Goal: Information Seeking & Learning: Find contact information

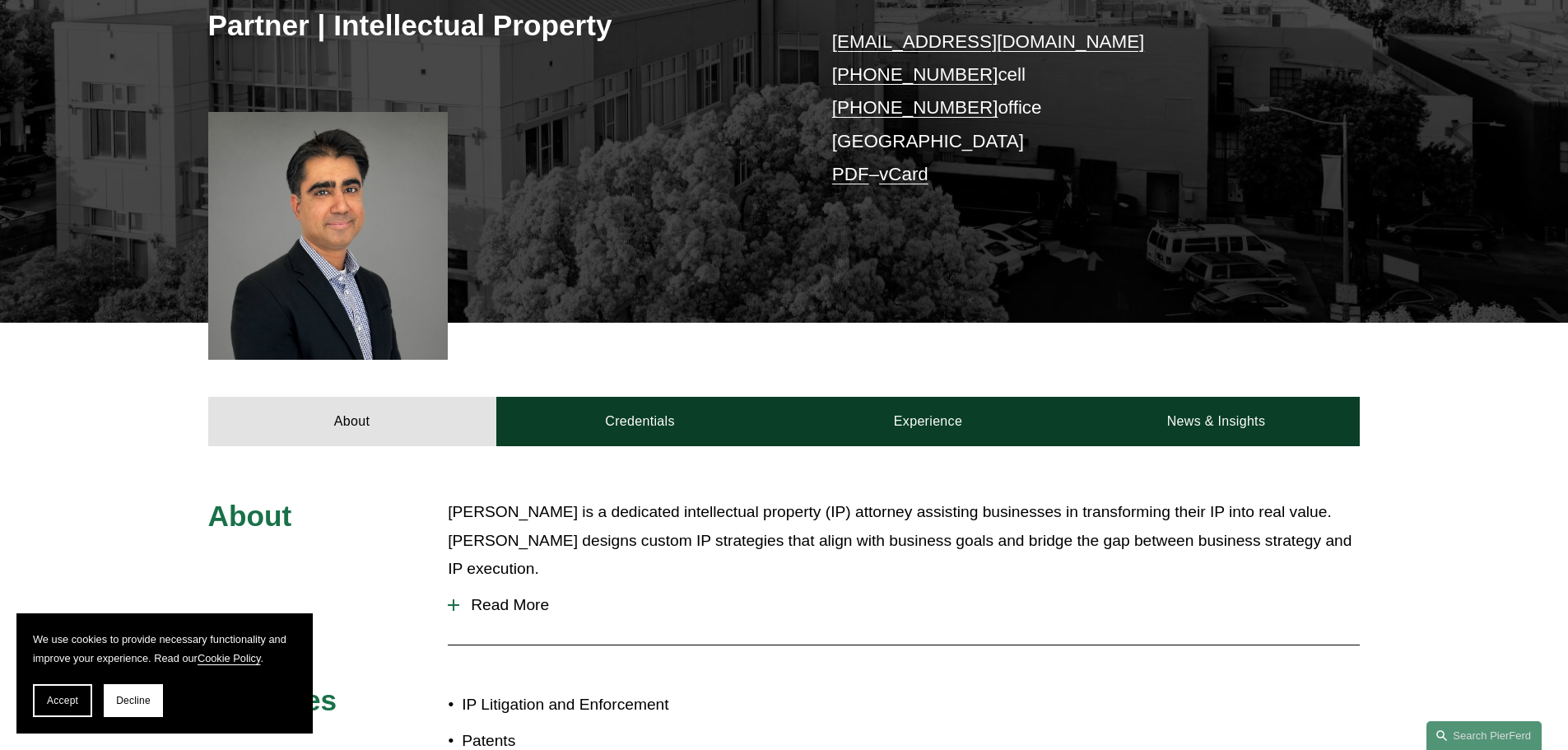
scroll to position [577, 0]
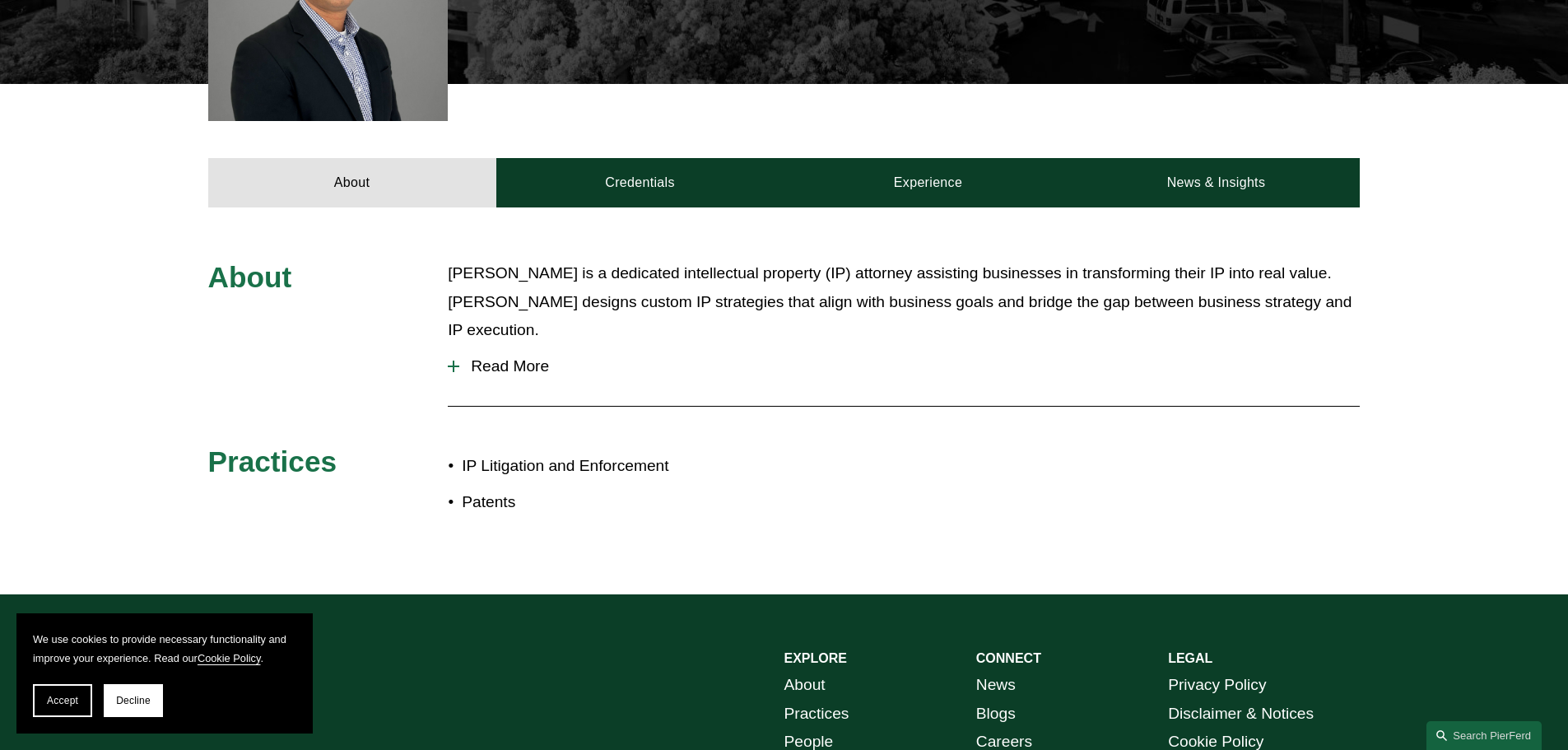
click at [457, 366] on div at bounding box center [453, 367] width 11 height 2
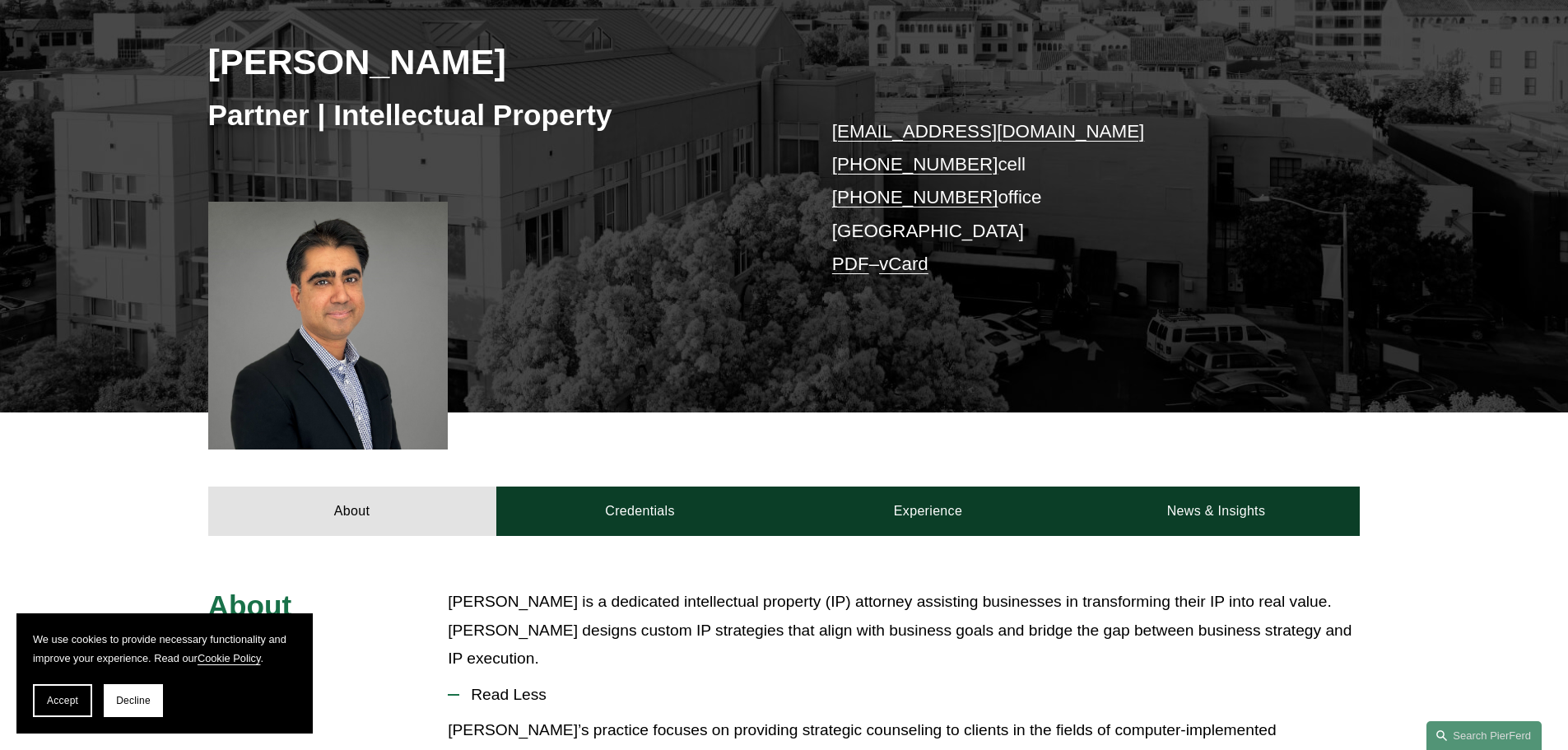
scroll to position [247, 0]
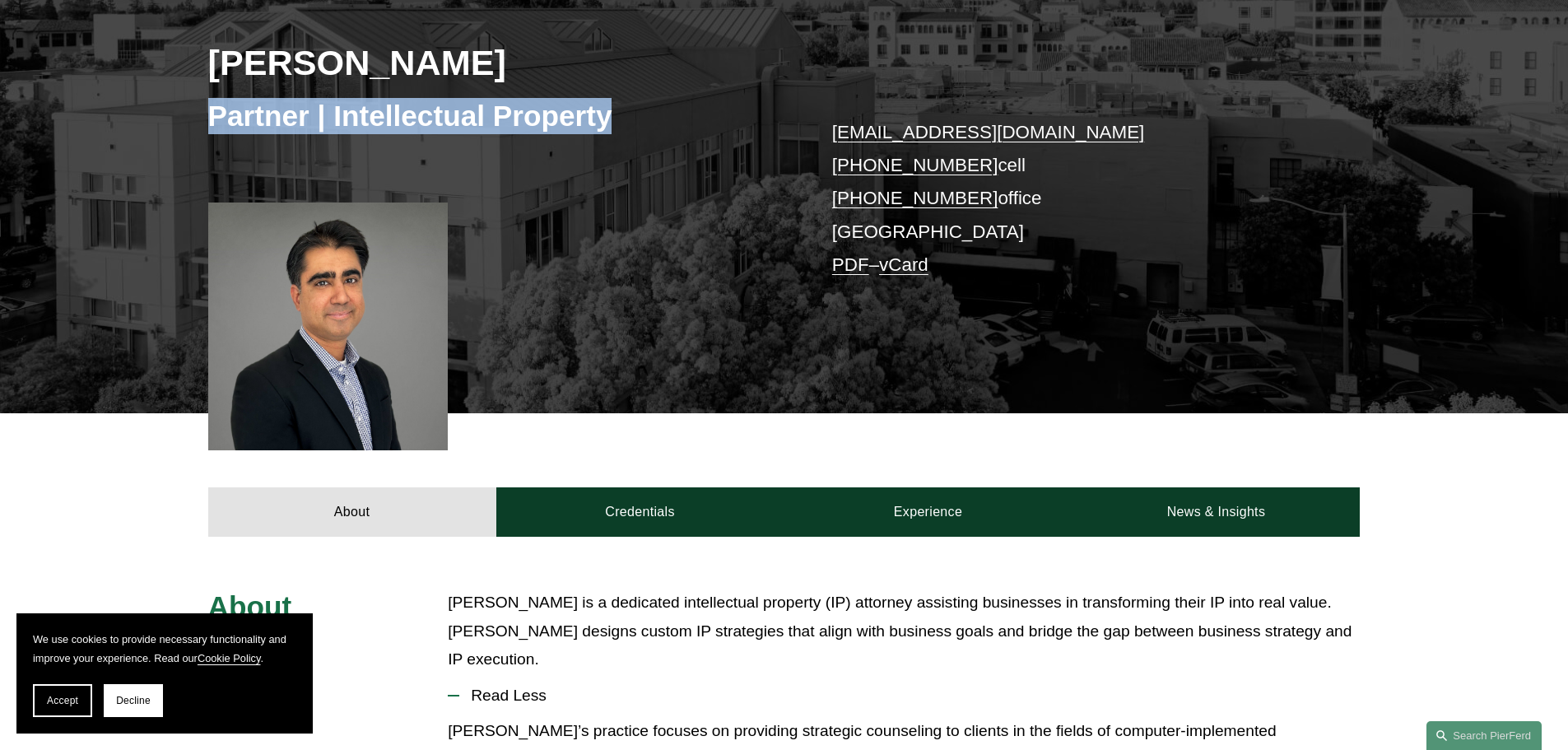
drag, startPoint x: 624, startPoint y: 124, endPoint x: 210, endPoint y: 120, distance: 414.0
click at [210, 120] on h3 "Partner | Intellectual Property" at bounding box center [496, 117] width 576 height 36
copy h3 "Partner | Intellectual Property"
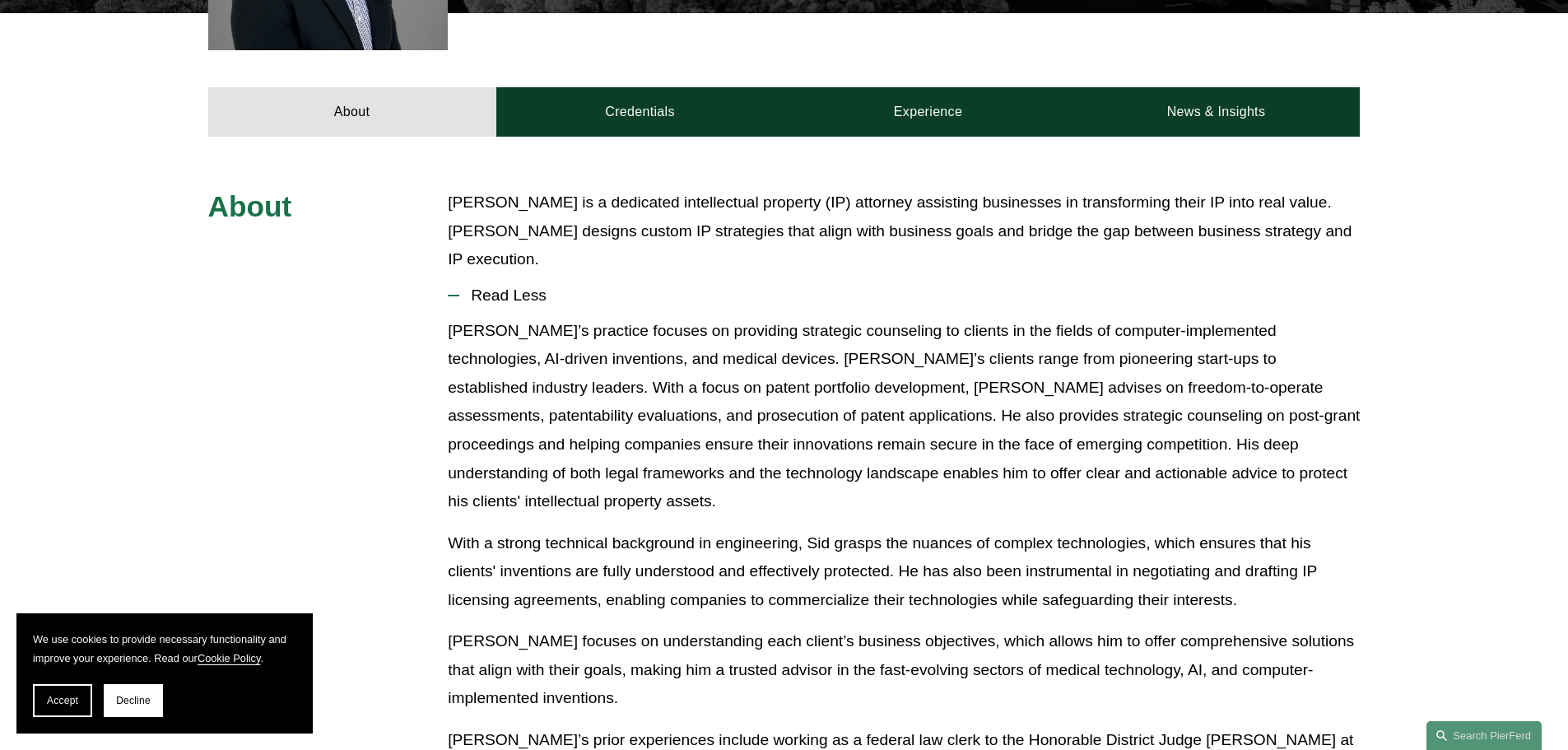
scroll to position [659, 0]
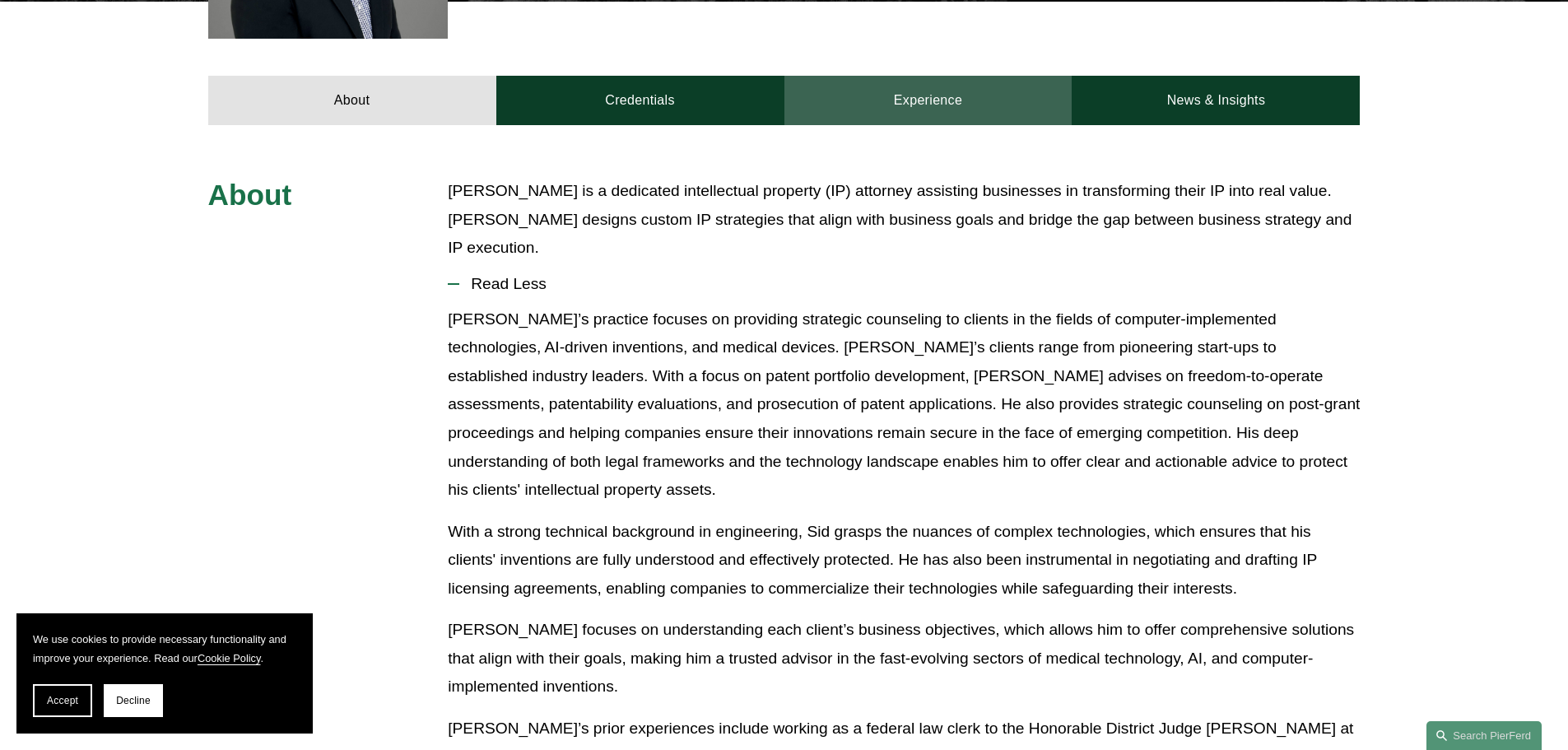
click at [950, 91] on link "Experience" at bounding box center [928, 100] width 288 height 49
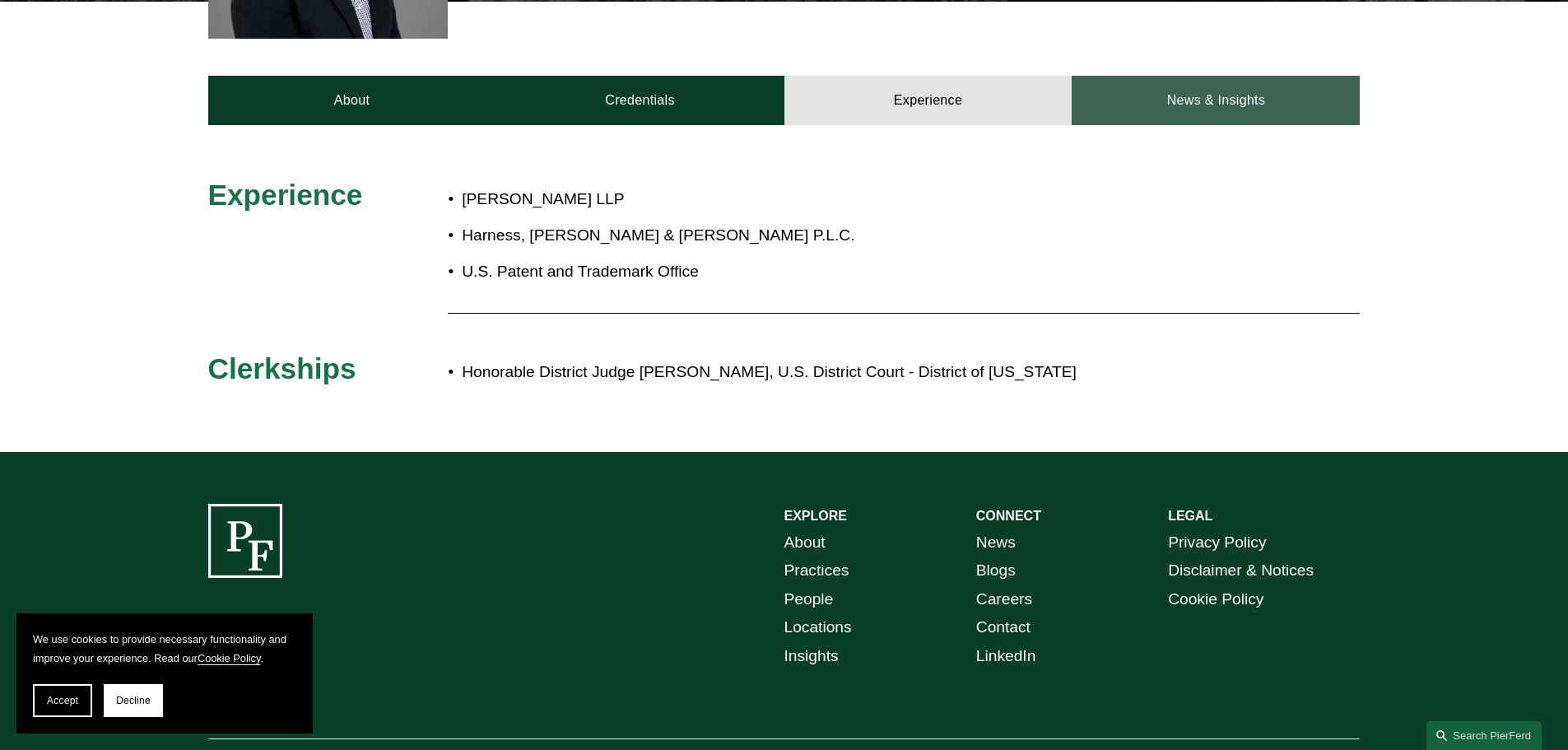
click at [1226, 106] on link "News & Insights" at bounding box center [1215, 100] width 288 height 49
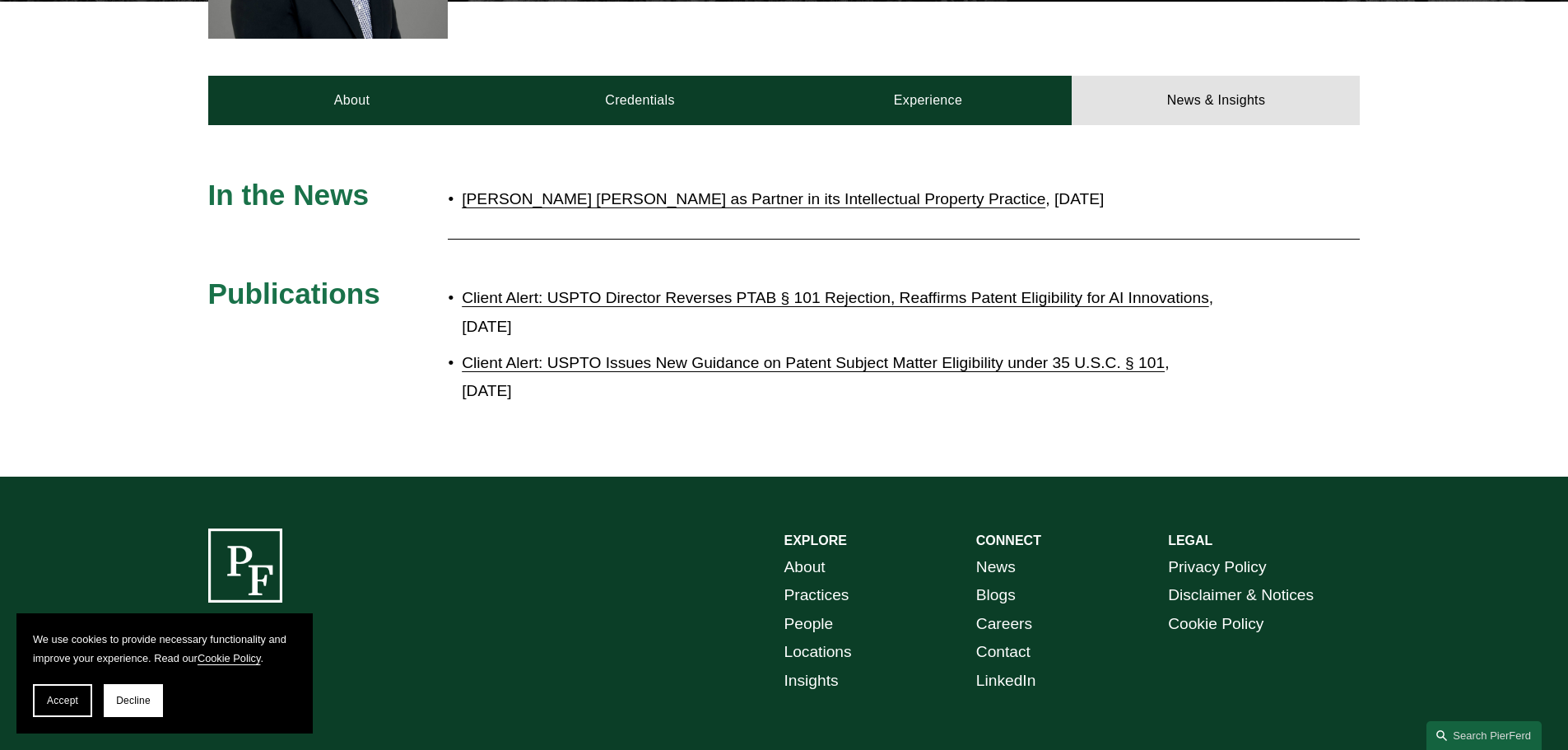
click at [800, 195] on link "[PERSON_NAME] [PERSON_NAME] as Partner in its Intellectual Property Practice" at bounding box center [753, 199] width 584 height 17
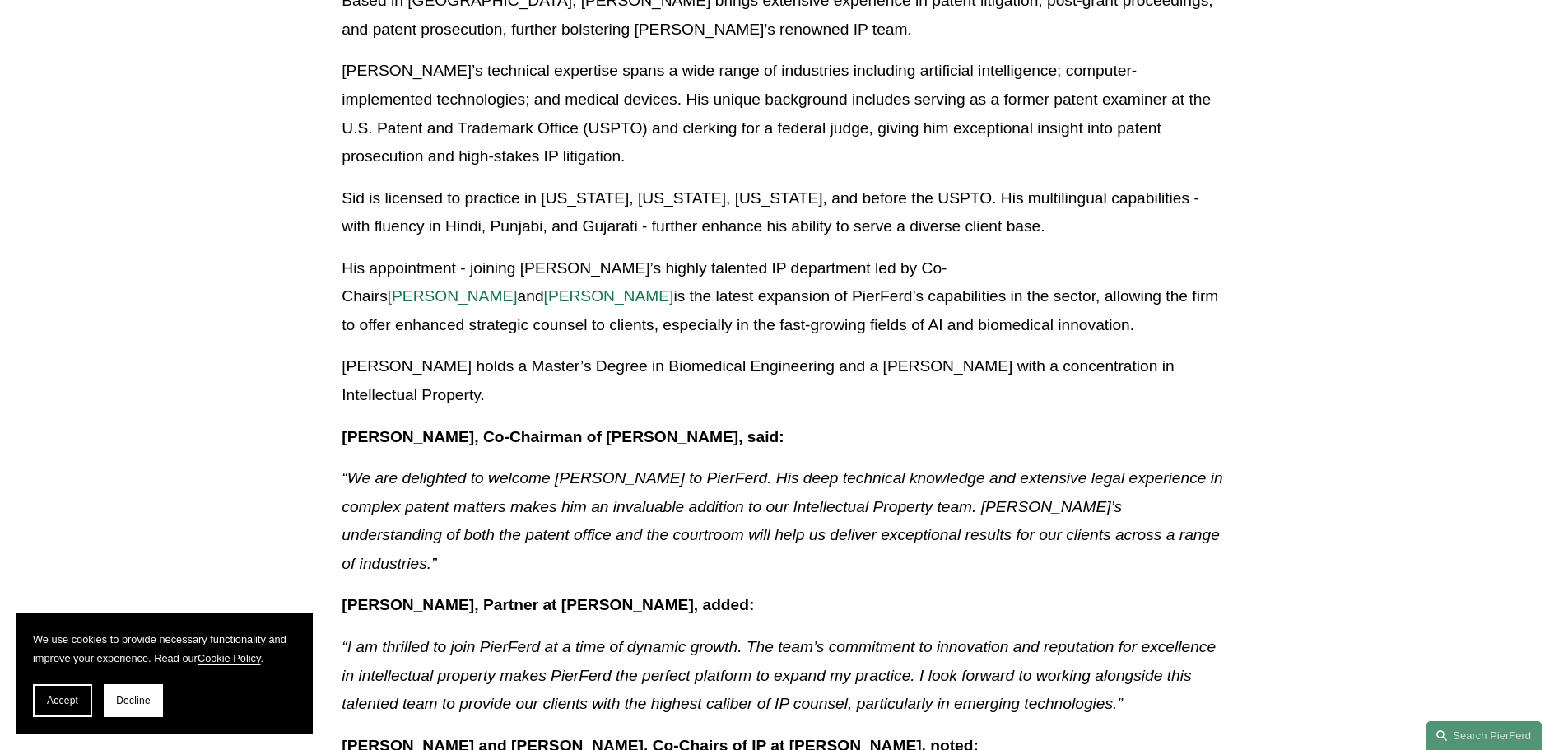
scroll to position [659, 0]
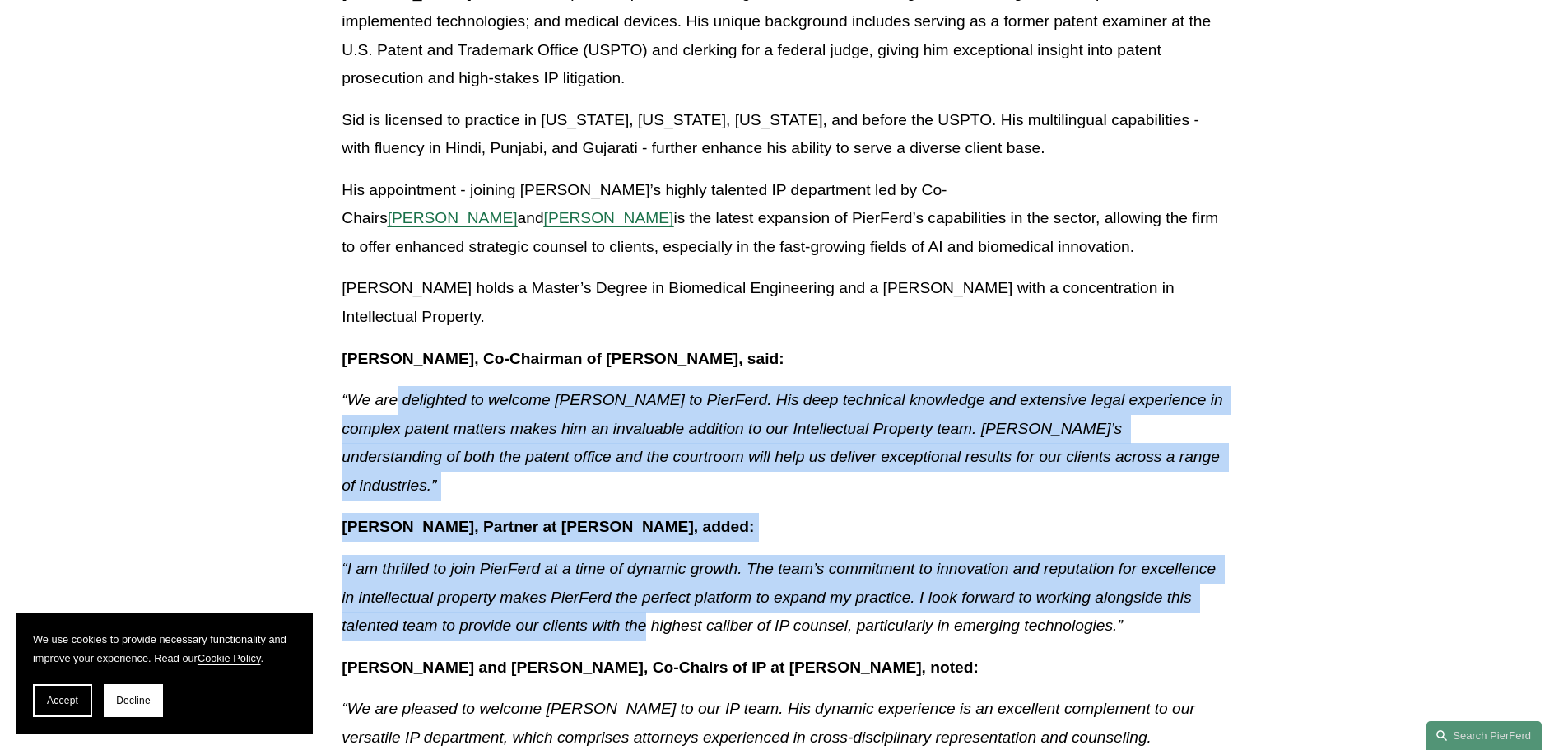
drag, startPoint x: 400, startPoint y: 322, endPoint x: 645, endPoint y: 534, distance: 324.0
click at [645, 534] on div "Former patent examiner and federal clerk brings deep IP expertise in cutting-ed…" at bounding box center [783, 556] width 884 height 1574
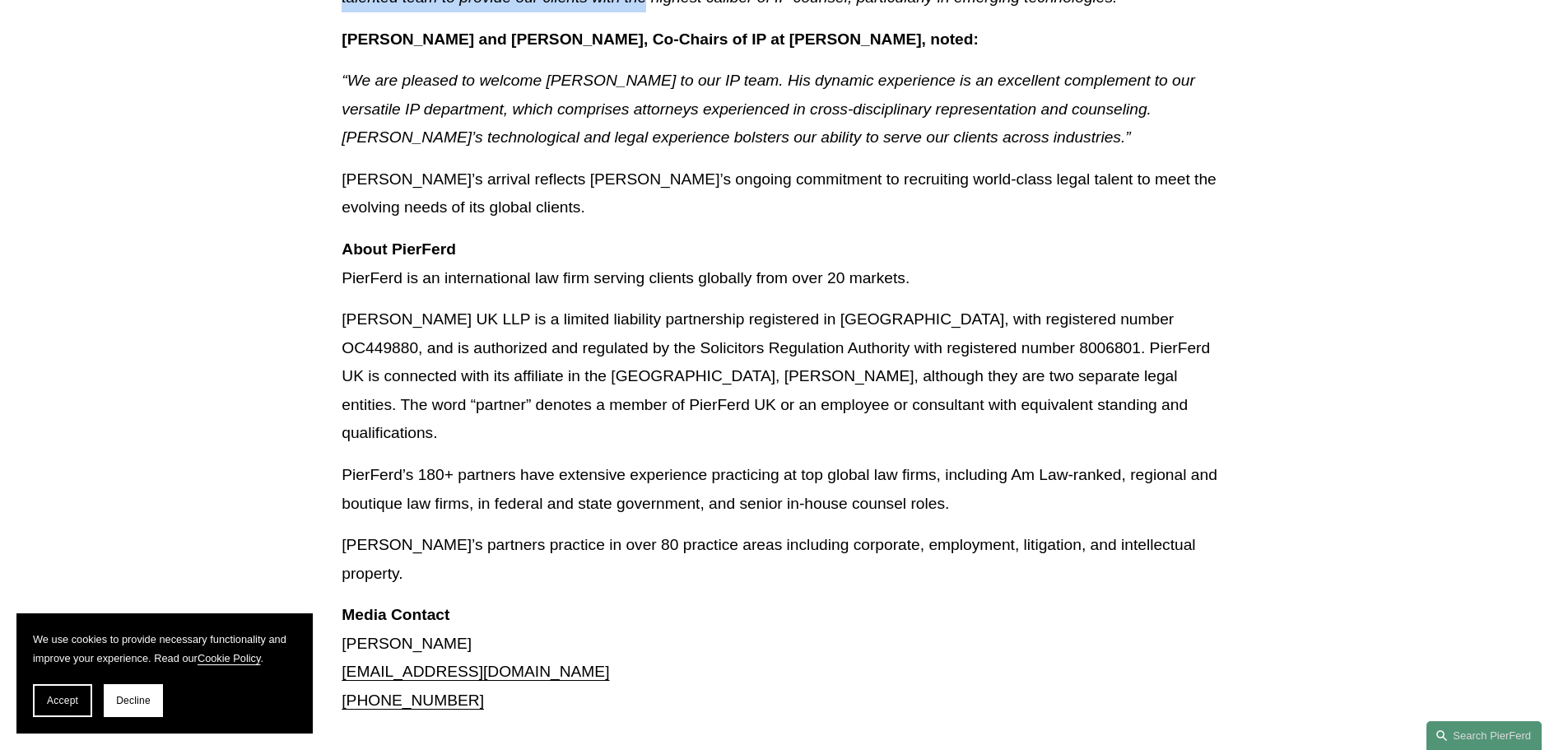
scroll to position [1483, 0]
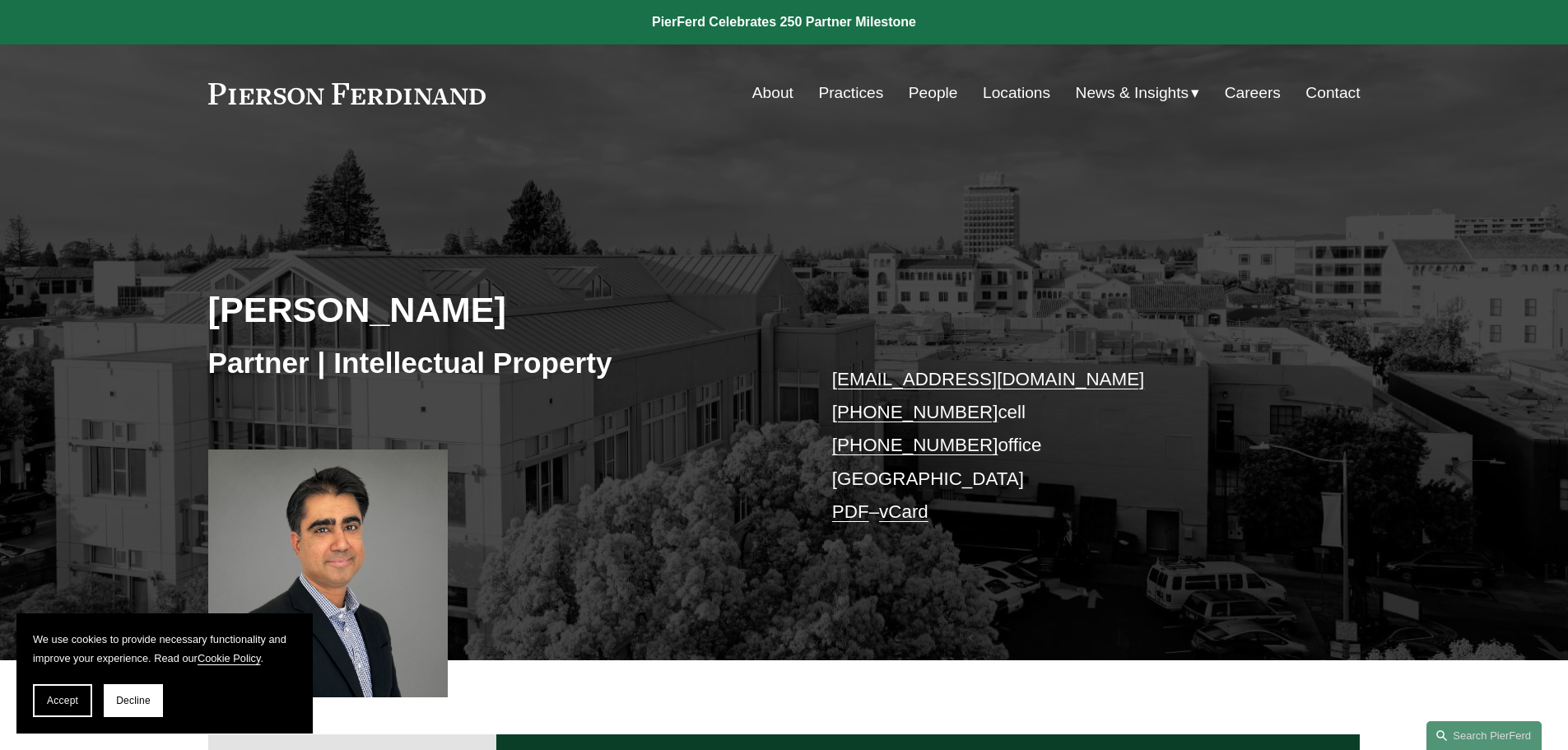
click at [1032, 96] on link "Locations" at bounding box center [1016, 93] width 67 height 31
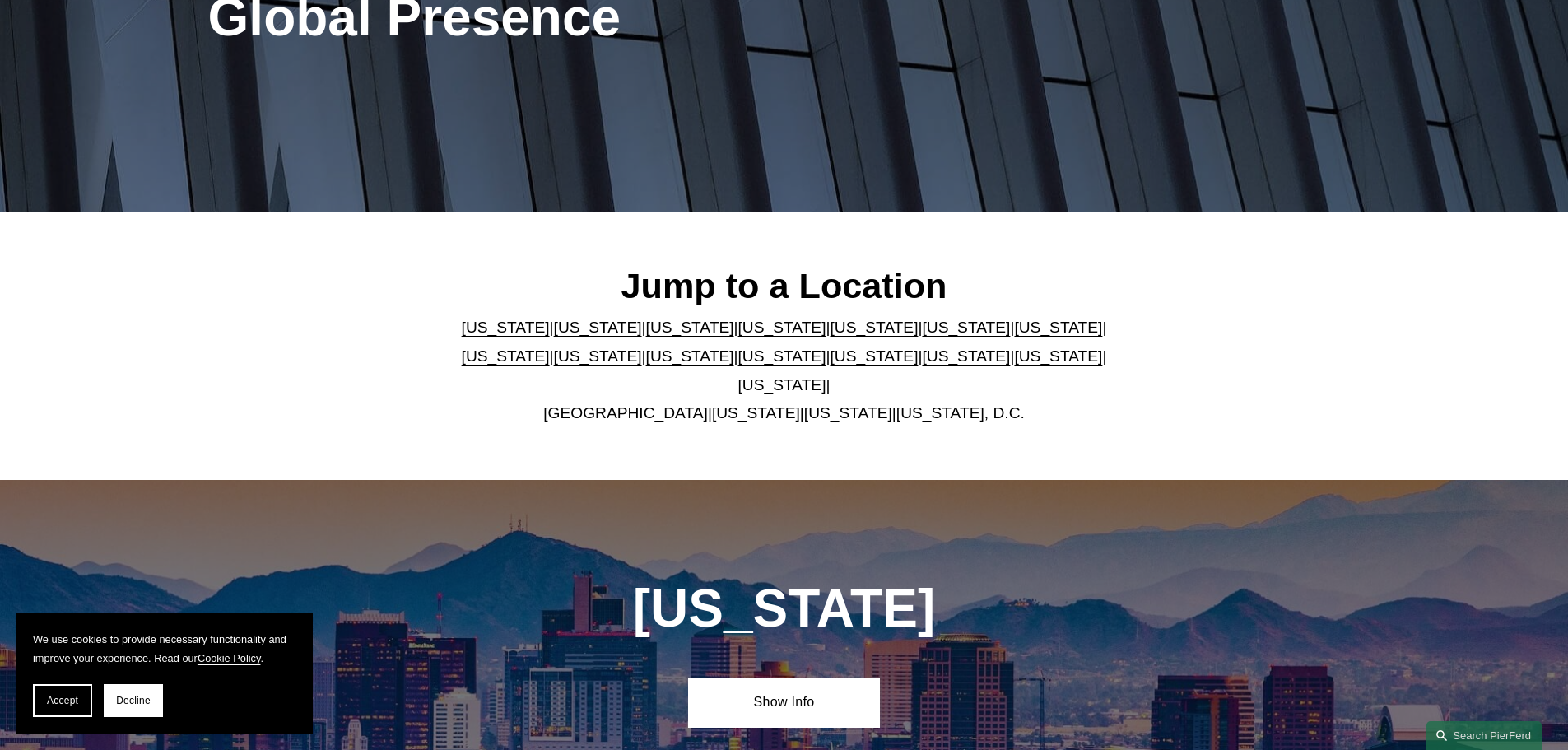
scroll to position [330, 0]
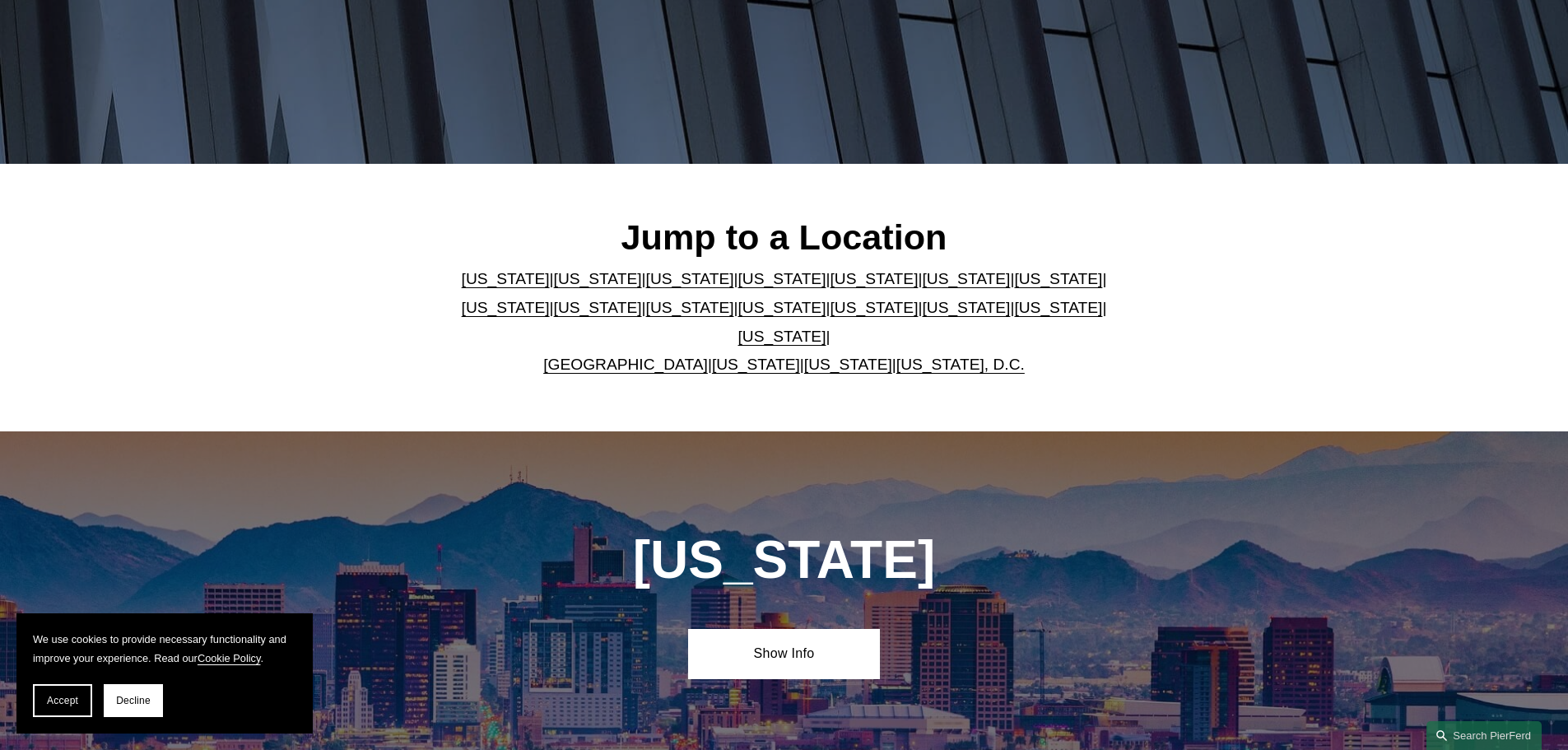
click at [569, 287] on link "[US_STATE]" at bounding box center [598, 279] width 88 height 17
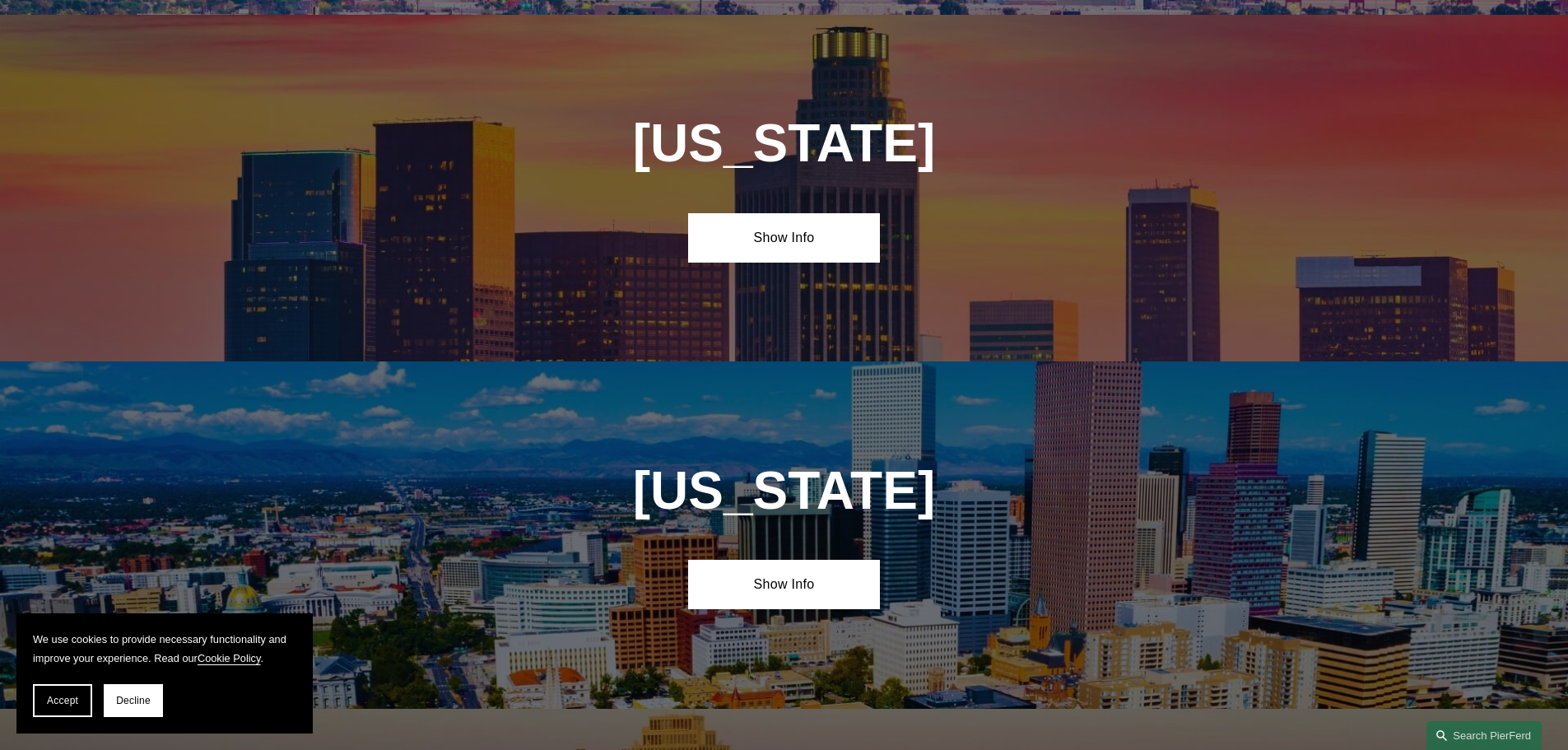
scroll to position [1094, 0]
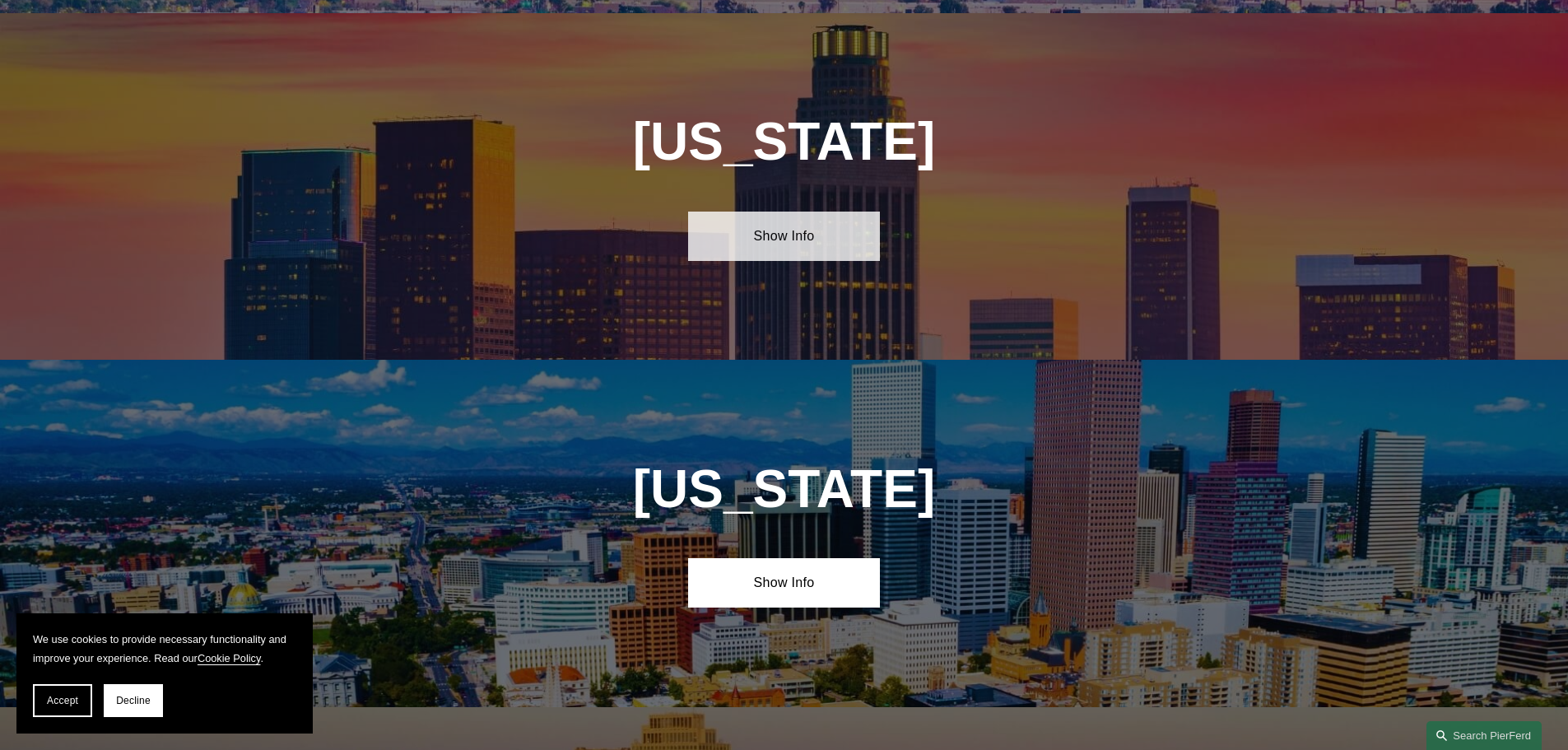
click at [807, 224] on link "Show Info" at bounding box center [784, 236] width 191 height 49
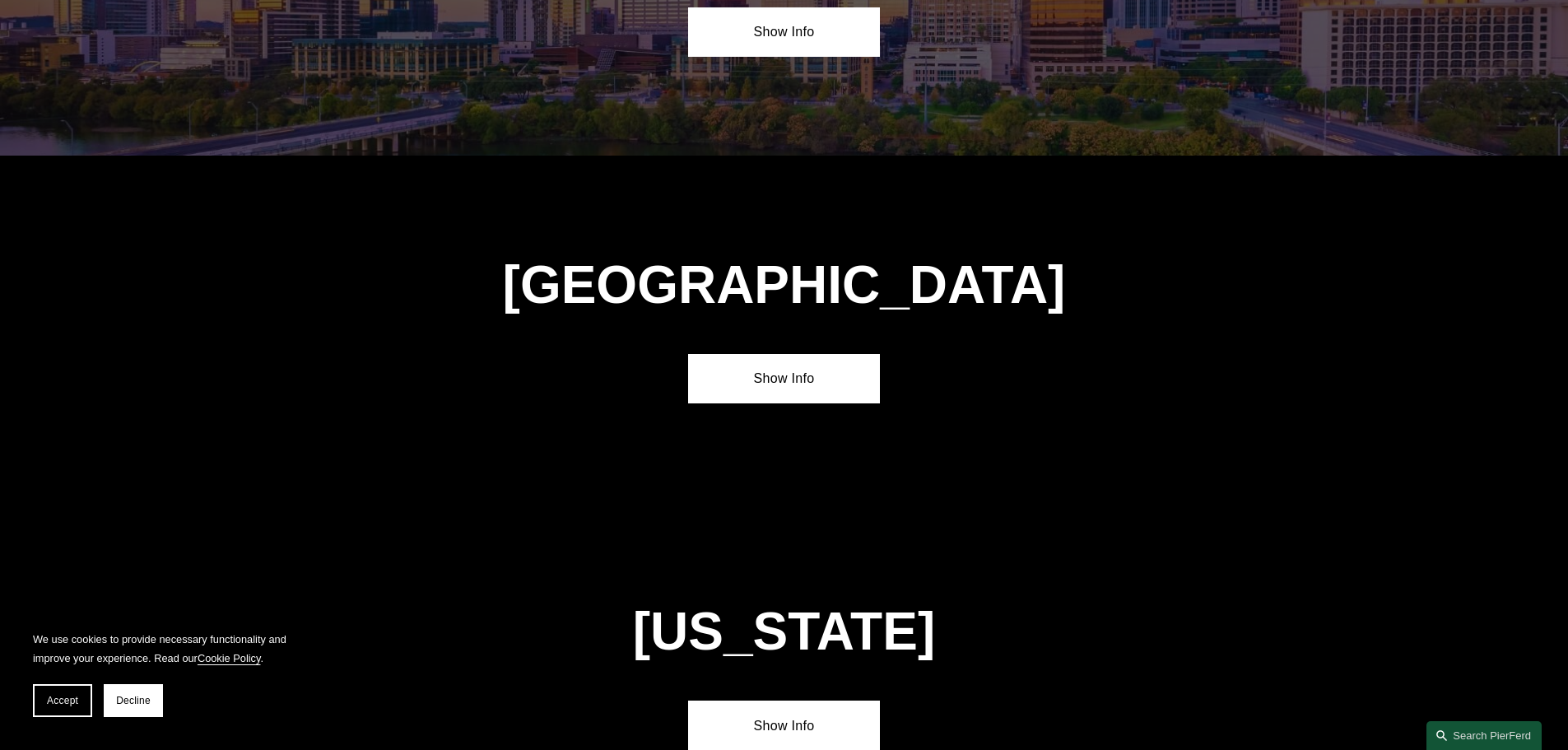
scroll to position [6612, 0]
